Goal: Task Accomplishment & Management: Use online tool/utility

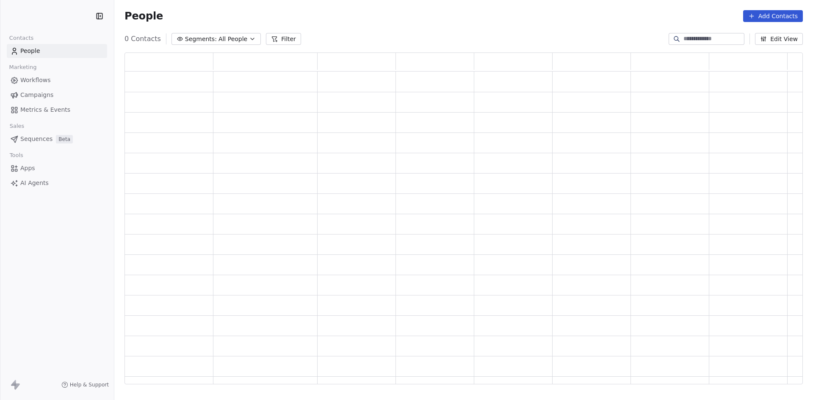
scroll to position [325, 672]
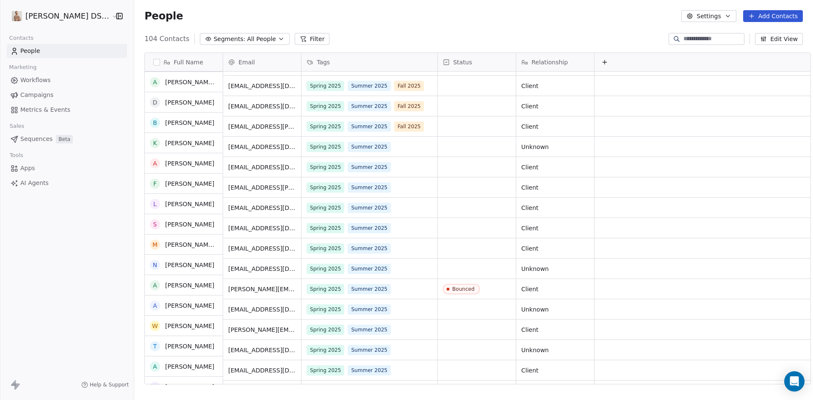
scroll to position [1016, 0]
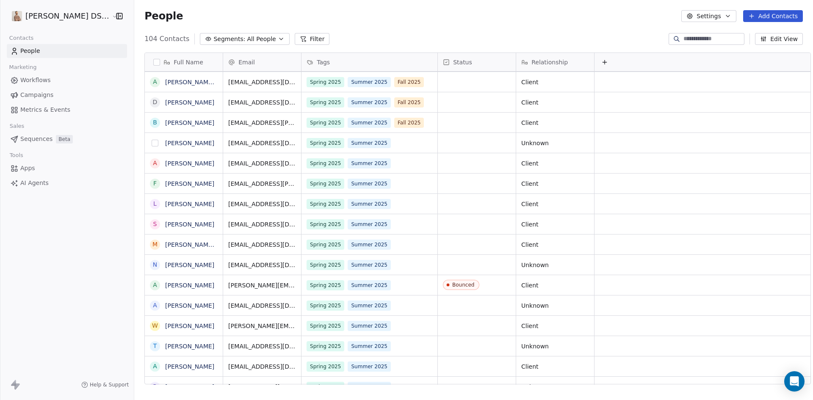
click at [152, 144] on button "grid" at bounding box center [155, 143] width 7 height 7
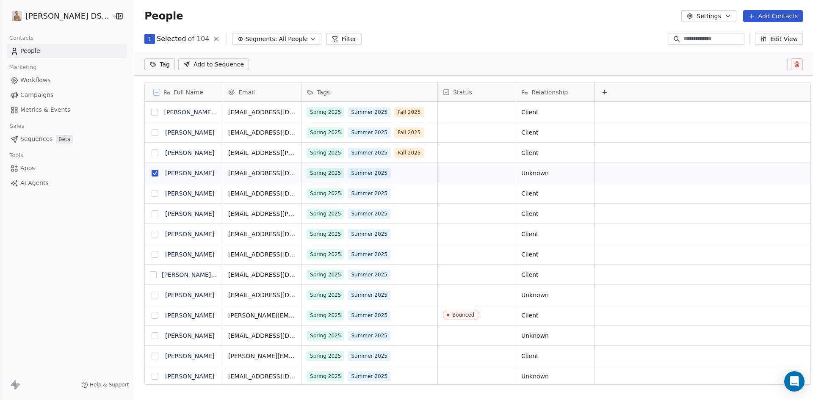
click at [152, 193] on button "grid" at bounding box center [155, 193] width 7 height 7
click at [152, 214] on button "grid" at bounding box center [155, 213] width 7 height 7
click at [152, 236] on button "grid" at bounding box center [155, 234] width 7 height 7
click at [152, 255] on button "grid" at bounding box center [155, 254] width 7 height 7
click at [150, 276] on button "grid" at bounding box center [153, 274] width 7 height 7
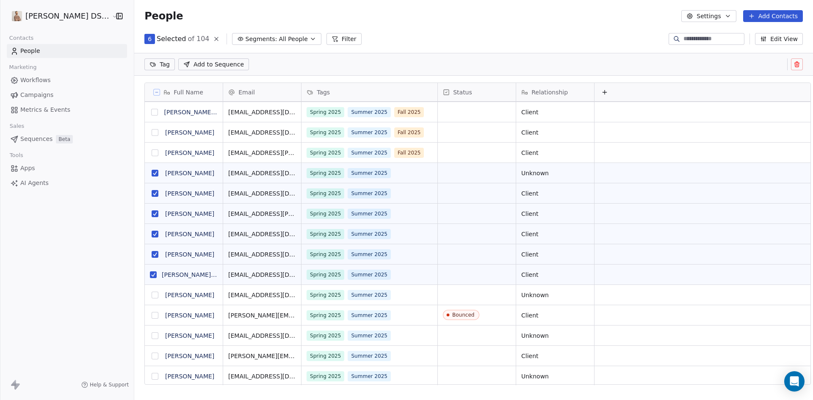
click at [152, 296] on button "grid" at bounding box center [155, 295] width 7 height 7
click at [152, 336] on button "grid" at bounding box center [155, 335] width 7 height 7
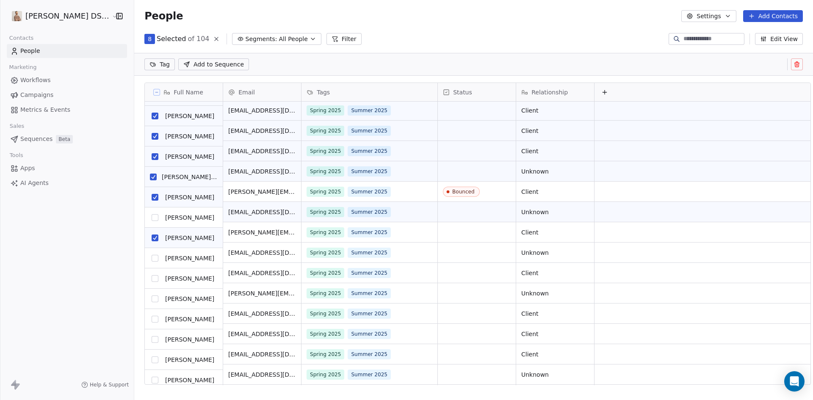
scroll to position [1143, 0]
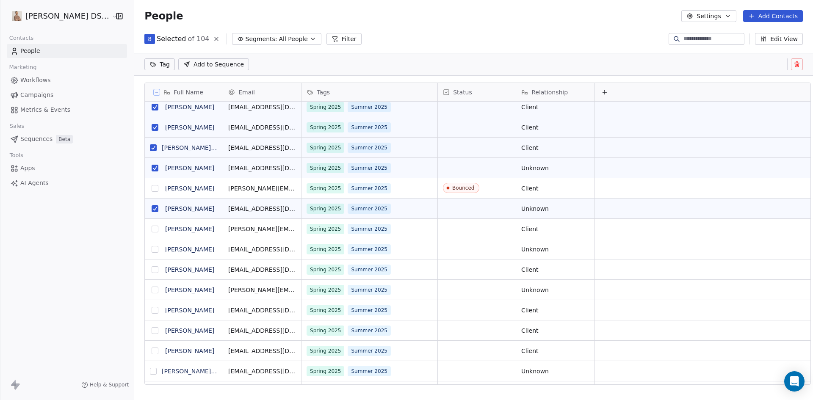
click at [152, 228] on button "grid" at bounding box center [155, 229] width 7 height 7
click at [152, 249] on button "grid" at bounding box center [155, 249] width 7 height 7
click at [152, 269] on button "grid" at bounding box center [155, 269] width 7 height 7
click at [152, 291] on button "grid" at bounding box center [155, 290] width 7 height 7
click at [152, 310] on button "grid" at bounding box center [155, 310] width 7 height 7
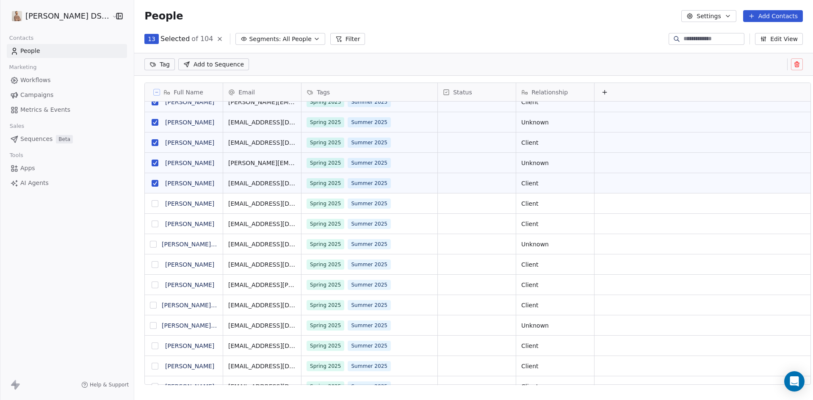
scroll to position [0, 0]
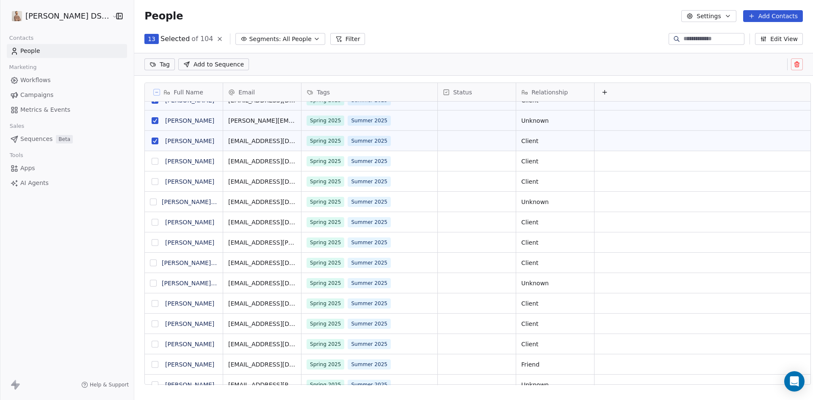
click at [152, 161] on button "grid" at bounding box center [155, 161] width 7 height 7
click at [152, 183] on button "grid" at bounding box center [155, 181] width 7 height 7
click at [150, 203] on button "grid" at bounding box center [153, 202] width 7 height 7
click at [152, 221] on button "grid" at bounding box center [155, 222] width 7 height 7
click at [152, 243] on button "grid" at bounding box center [155, 242] width 7 height 7
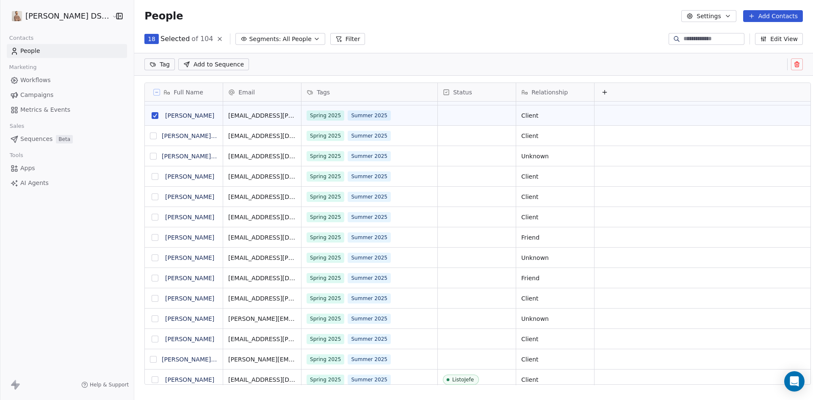
click at [150, 138] on button "grid" at bounding box center [153, 136] width 7 height 7
click at [150, 158] on button "grid" at bounding box center [153, 156] width 7 height 7
click at [152, 177] on button "grid" at bounding box center [155, 176] width 7 height 7
click at [152, 197] on button "grid" at bounding box center [155, 196] width 7 height 7
click at [152, 219] on button "grid" at bounding box center [155, 217] width 7 height 7
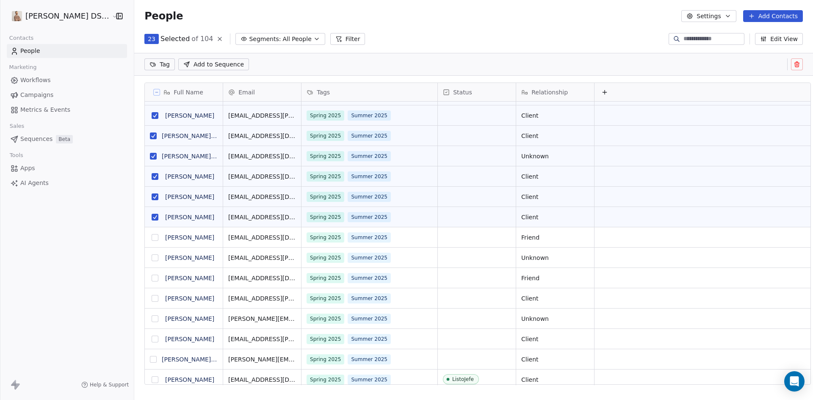
click at [152, 237] on button "grid" at bounding box center [155, 237] width 7 height 7
click at [152, 260] on button "grid" at bounding box center [155, 257] width 7 height 7
click at [152, 277] on button "grid" at bounding box center [155, 278] width 7 height 7
click at [152, 297] on button "grid" at bounding box center [155, 298] width 7 height 7
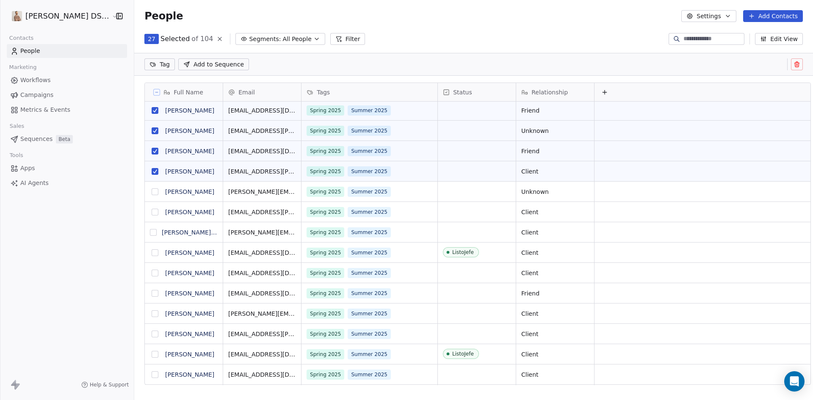
click at [152, 193] on button "grid" at bounding box center [155, 191] width 7 height 7
click at [152, 213] on button "grid" at bounding box center [155, 212] width 7 height 7
click at [150, 232] on button "grid" at bounding box center [153, 232] width 7 height 7
click at [152, 253] on button "grid" at bounding box center [155, 252] width 7 height 7
click at [152, 274] on button "grid" at bounding box center [155, 273] width 7 height 7
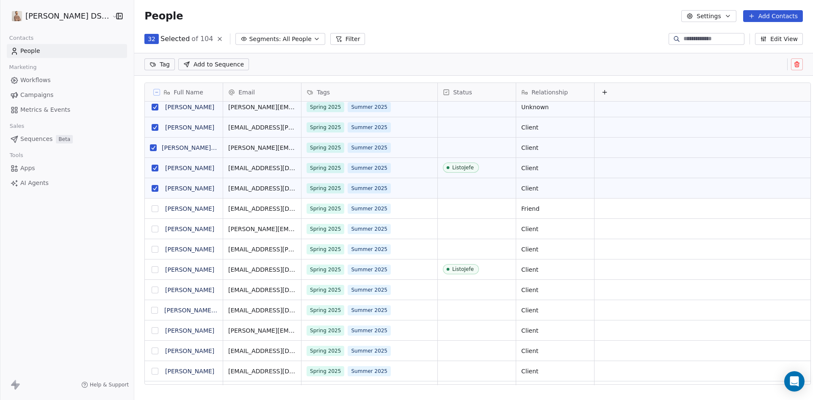
click at [152, 209] on button "grid" at bounding box center [155, 208] width 7 height 7
click at [152, 229] on button "grid" at bounding box center [155, 229] width 7 height 7
click at [152, 249] on button "grid" at bounding box center [155, 249] width 7 height 7
click at [152, 270] on button "grid" at bounding box center [155, 269] width 7 height 7
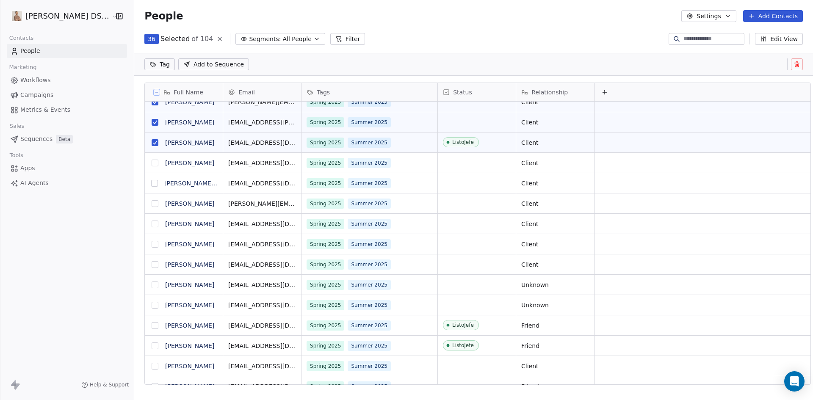
click at [152, 165] on button "grid" at bounding box center [155, 163] width 7 height 7
click at [151, 185] on button "grid" at bounding box center [154, 183] width 7 height 7
click at [152, 205] on button "grid" at bounding box center [155, 203] width 7 height 7
click at [152, 225] on button "grid" at bounding box center [155, 224] width 7 height 7
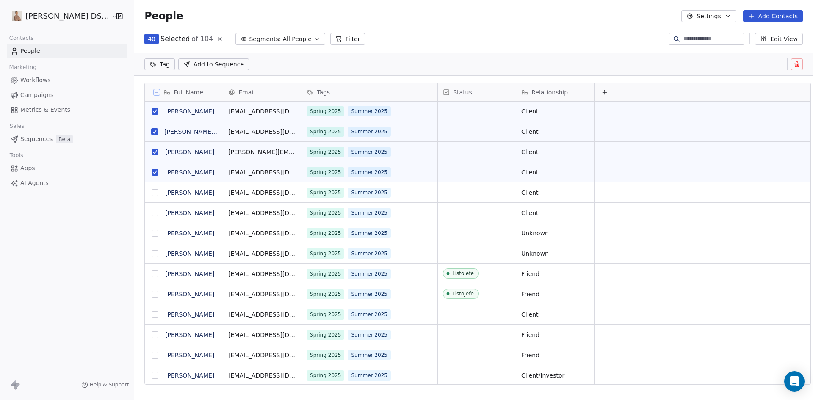
click at [152, 195] on button "grid" at bounding box center [155, 192] width 7 height 7
click at [152, 213] on button "grid" at bounding box center [155, 213] width 7 height 7
click at [152, 232] on button "grid" at bounding box center [155, 233] width 7 height 7
click at [152, 253] on button "grid" at bounding box center [155, 253] width 7 height 7
click at [152, 274] on button "grid" at bounding box center [155, 274] width 7 height 7
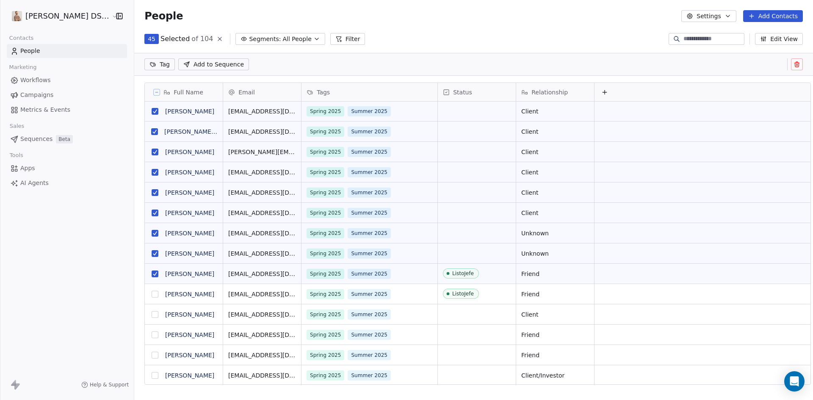
click at [152, 291] on button "grid" at bounding box center [155, 294] width 7 height 7
click at [152, 314] on button "grid" at bounding box center [155, 314] width 7 height 7
click at [152, 334] on button "grid" at bounding box center [155, 335] width 7 height 7
click at [152, 356] on button "grid" at bounding box center [155, 355] width 7 height 7
click at [152, 375] on button "grid" at bounding box center [155, 375] width 7 height 7
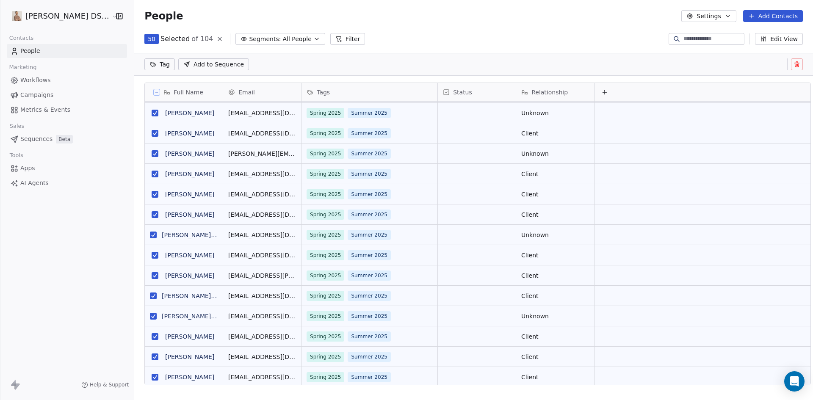
click at [153, 66] on html "[PERSON_NAME] DS Realty Contacts People Marketing Workflows Campaigns Metrics &…" at bounding box center [406, 200] width 813 height 400
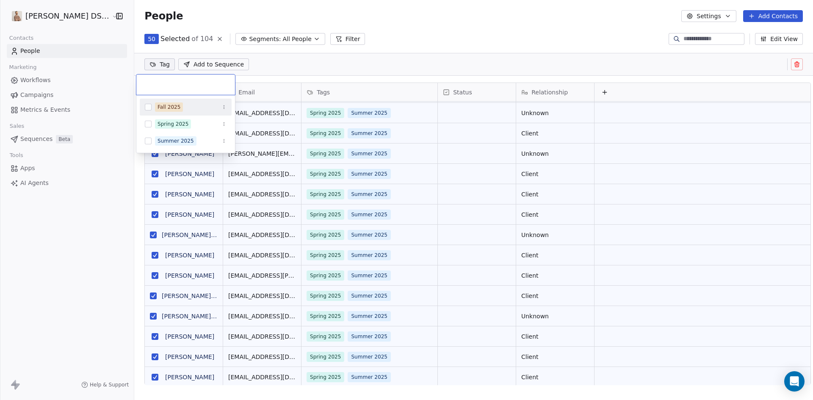
click at [147, 108] on button "Suggestions" at bounding box center [148, 107] width 7 height 7
click at [362, 64] on html "[PERSON_NAME] DS Realty Contacts People Marketing Workflows Campaigns Metrics &…" at bounding box center [406, 200] width 813 height 400
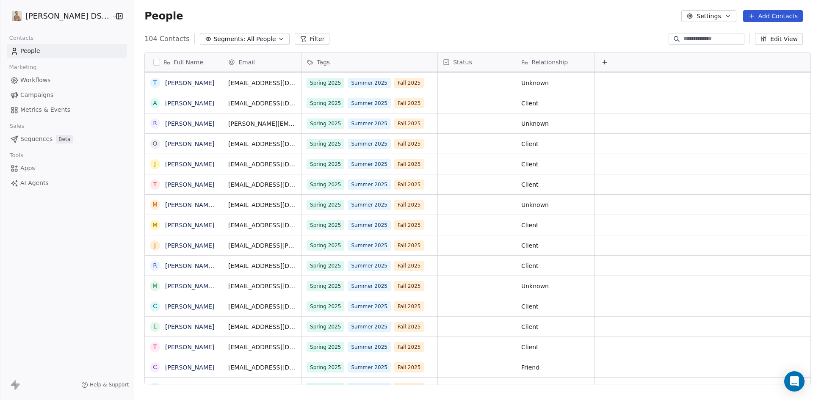
click at [29, 81] on span "Workflows" at bounding box center [35, 80] width 30 height 9
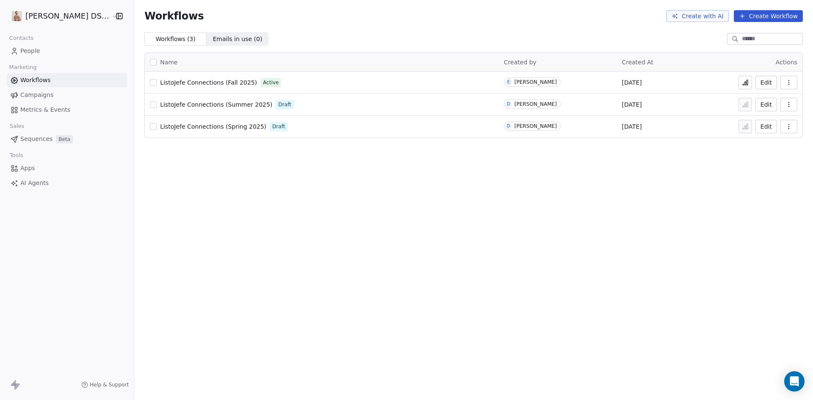
click at [748, 83] on icon at bounding box center [745, 82] width 7 height 7
